Goal: Transaction & Acquisition: Purchase product/service

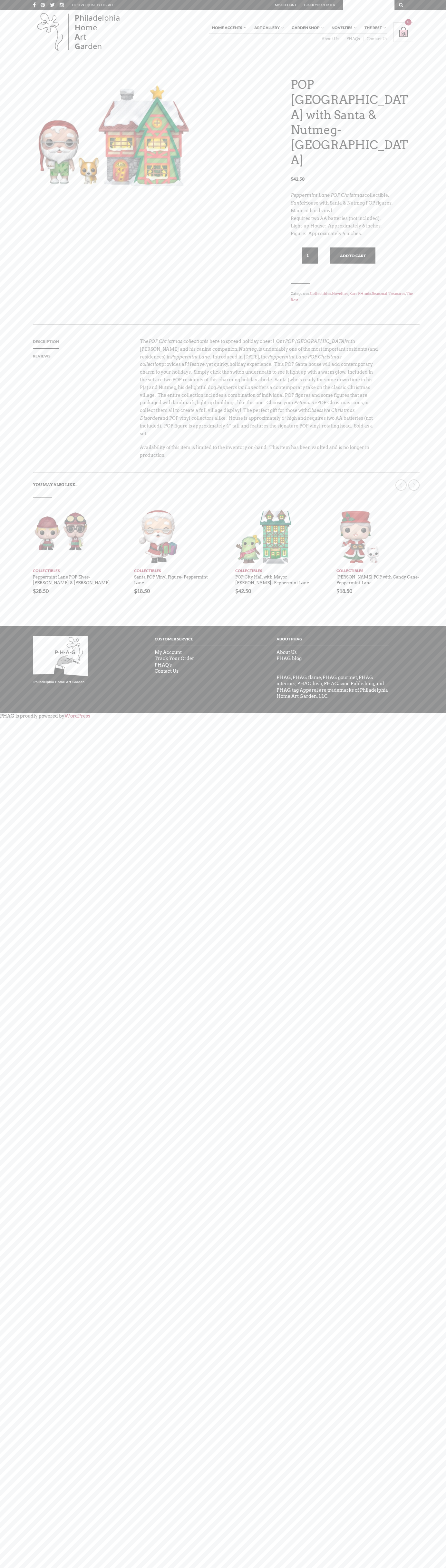
click at [375, 39] on link "Contact Us" at bounding box center [375, 39] width 24 height 5
click at [353, 248] on button "Add to cart" at bounding box center [353, 256] width 45 height 16
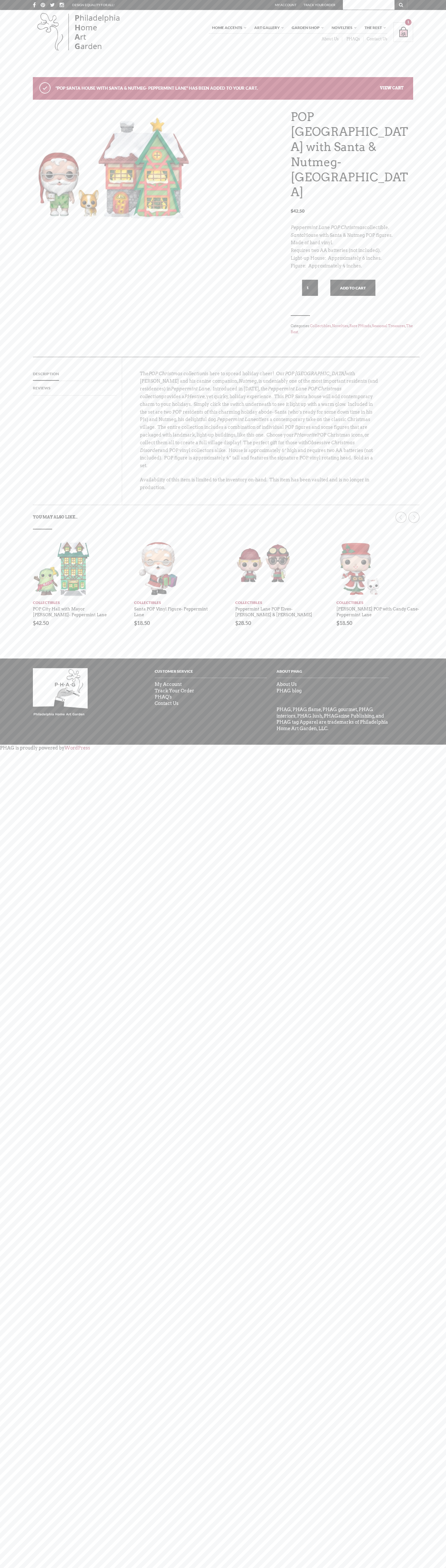
click at [392, 88] on link "View cart" at bounding box center [392, 88] width 24 height 5
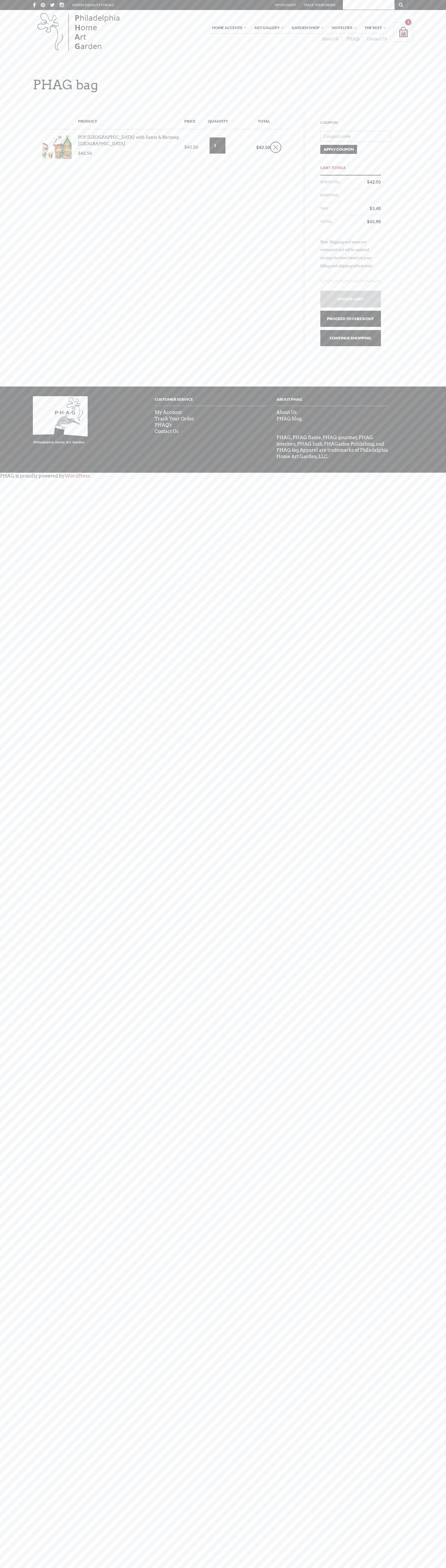
click at [351, 318] on link "Proceed to checkout" at bounding box center [351, 319] width 61 height 16
